Goal: Check status: Check status

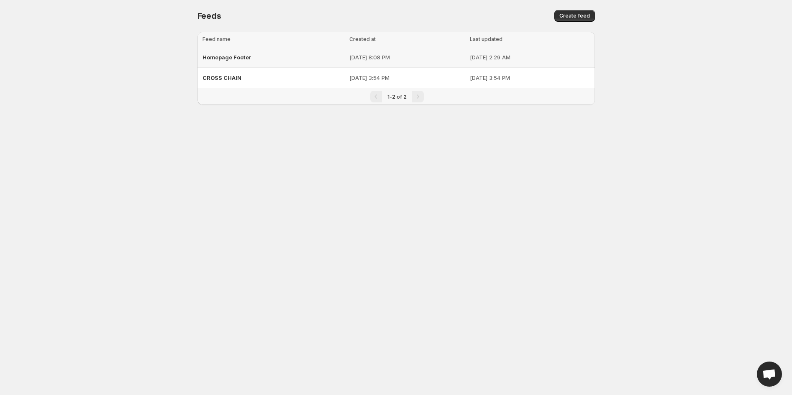
click at [413, 51] on td "[DATE] 8:08 PM" at bounding box center [407, 57] width 120 height 20
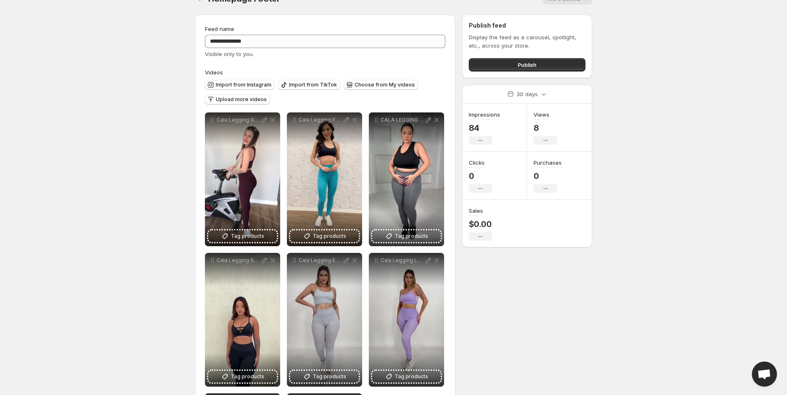
scroll to position [46, 0]
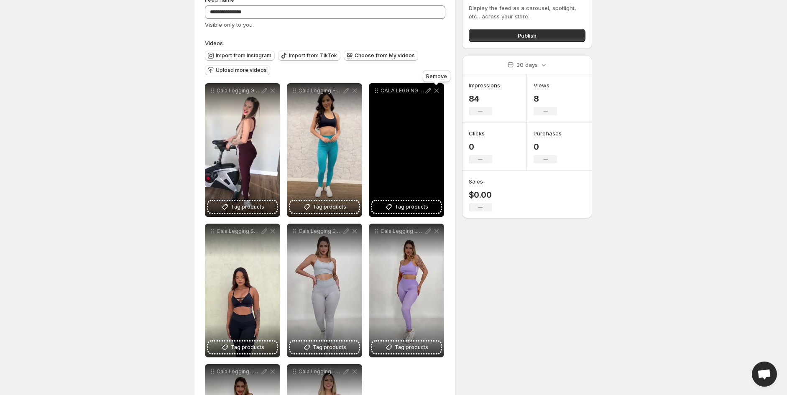
click at [436, 92] on icon at bounding box center [436, 91] width 8 height 8
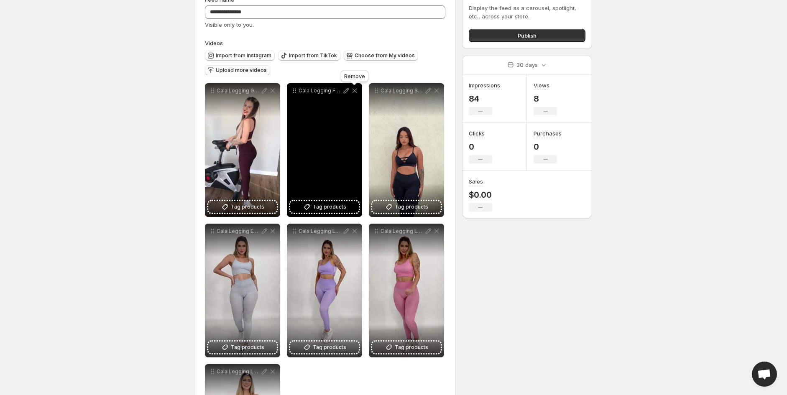
click at [354, 92] on icon at bounding box center [354, 91] width 5 height 5
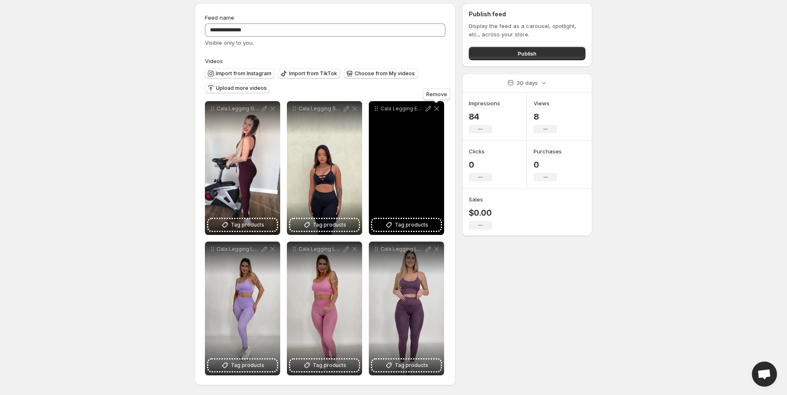
click at [440, 110] on icon at bounding box center [436, 109] width 8 height 8
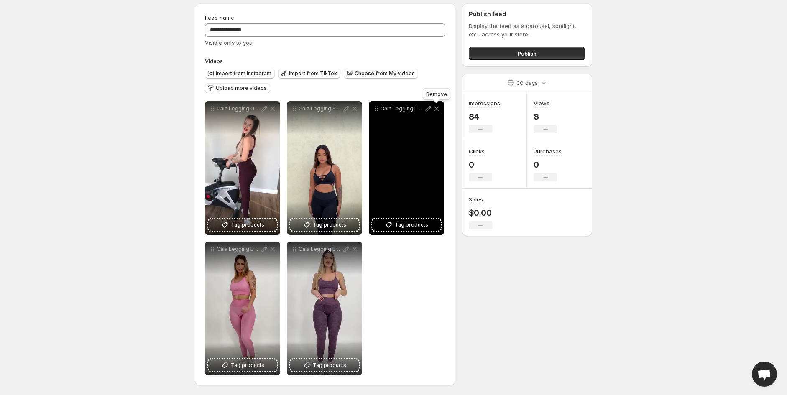
click at [434, 108] on icon at bounding box center [436, 109] width 8 height 8
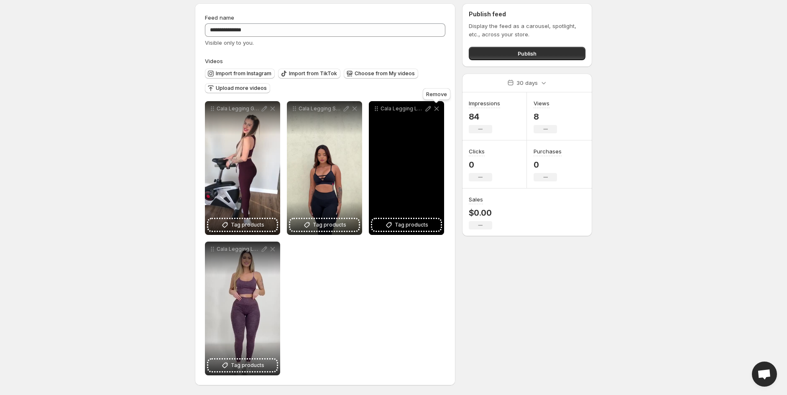
click at [435, 108] on icon at bounding box center [436, 109] width 8 height 8
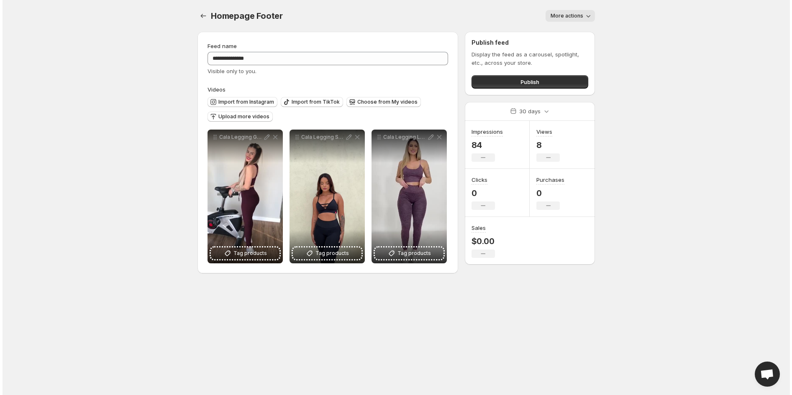
scroll to position [0, 0]
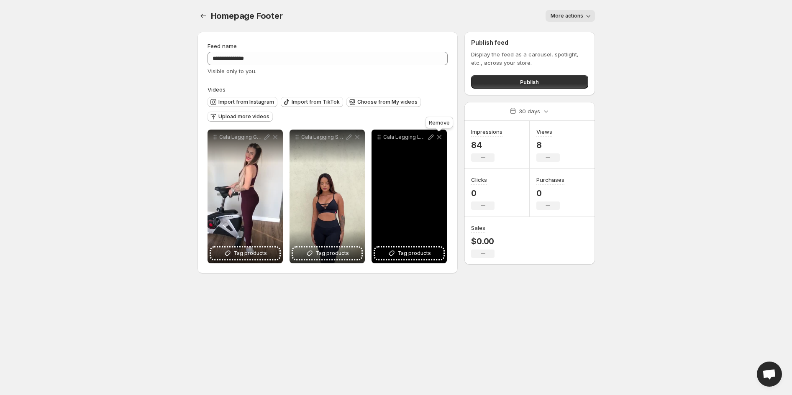
click at [438, 135] on icon at bounding box center [439, 137] width 8 height 8
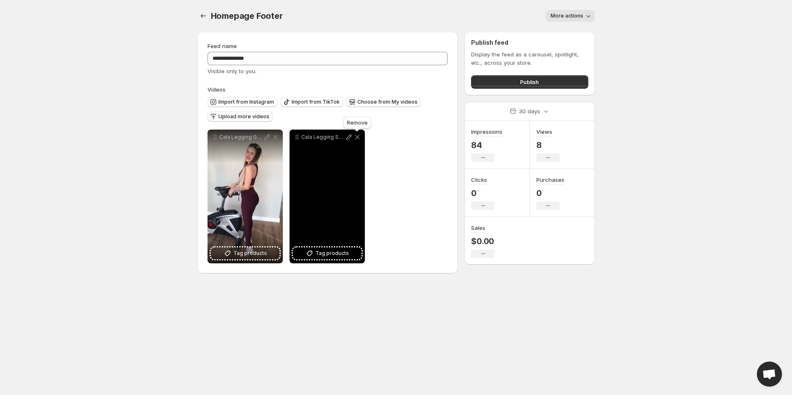
click at [358, 137] on icon at bounding box center [357, 137] width 8 height 8
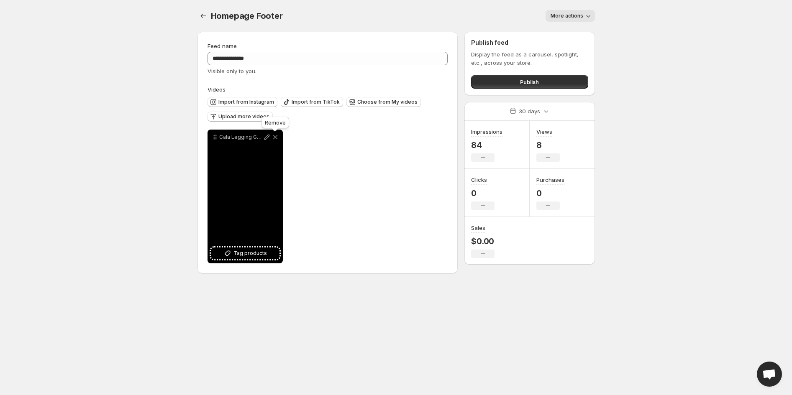
click at [273, 136] on icon at bounding box center [275, 137] width 5 height 5
